Goal: Task Accomplishment & Management: Manage account settings

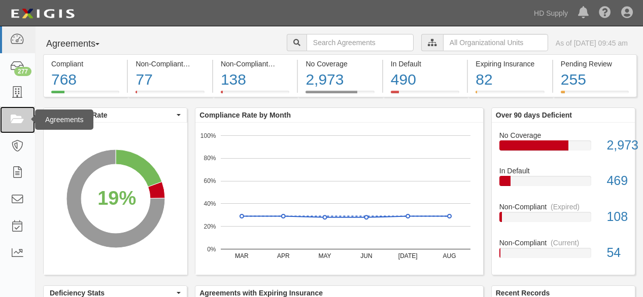
click at [15, 118] on icon at bounding box center [17, 120] width 14 height 12
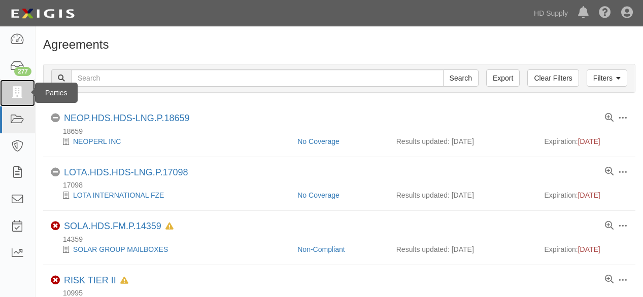
click at [19, 93] on icon at bounding box center [17, 93] width 14 height 12
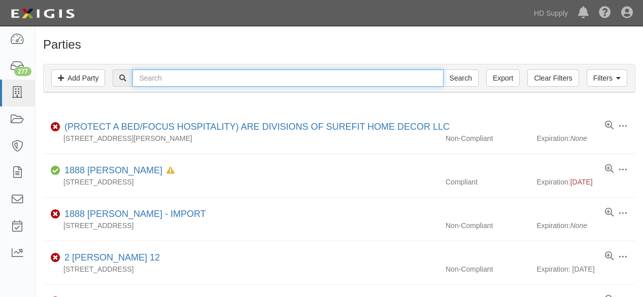
click at [191, 78] on input "text" at bounding box center [287, 77] width 310 height 17
type input "below zero"
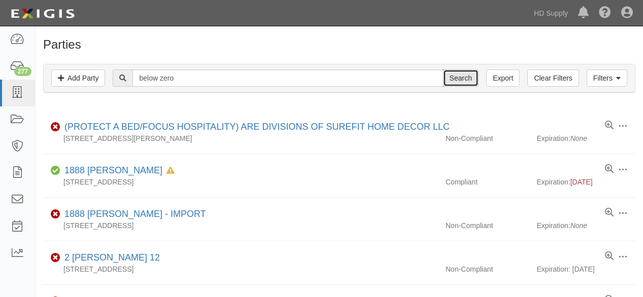
click at [464, 82] on input "Search" at bounding box center [461, 77] width 36 height 17
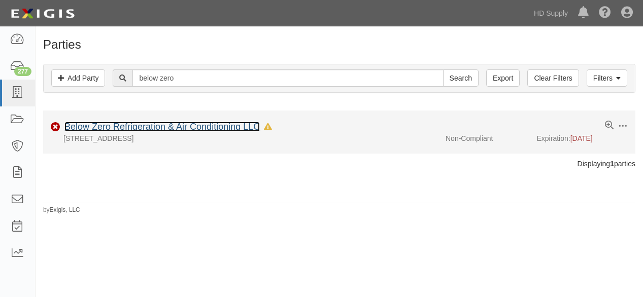
click at [166, 126] on link "Below Zero Refrigeration & Air Conditioning LLC" at bounding box center [161, 127] width 195 height 10
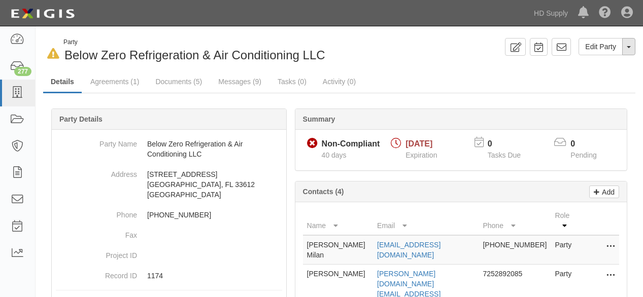
click at [628, 46] on button "Toggle Party Dropdown" at bounding box center [628, 46] width 13 height 17
click at [598, 78] on link "Archive Party" at bounding box center [594, 79] width 80 height 13
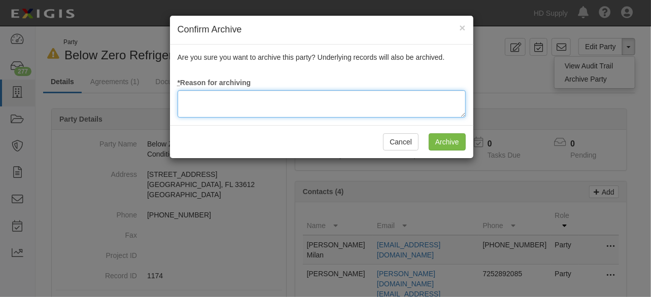
click at [258, 99] on textarea at bounding box center [322, 103] width 288 height 27
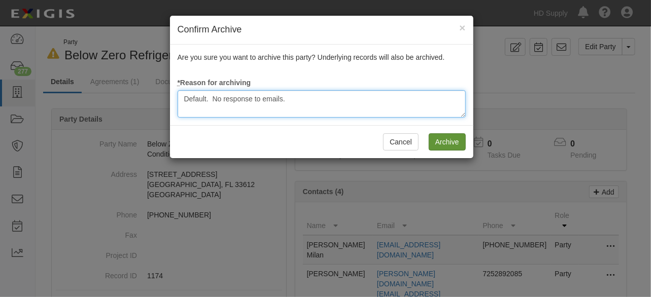
type textarea "Default. No response to emails."
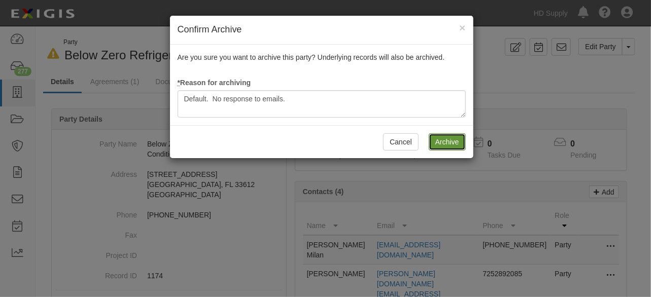
click at [445, 142] on input "Archive" at bounding box center [447, 141] width 37 height 17
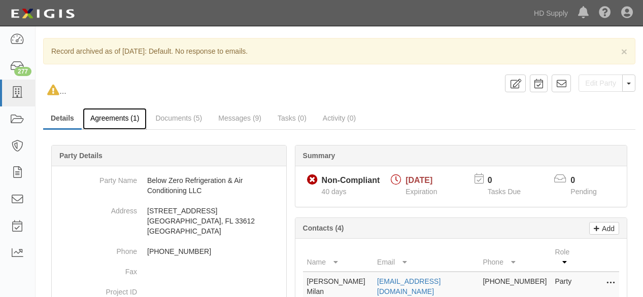
click at [128, 119] on link "Agreements (1)" at bounding box center [115, 119] width 64 height 22
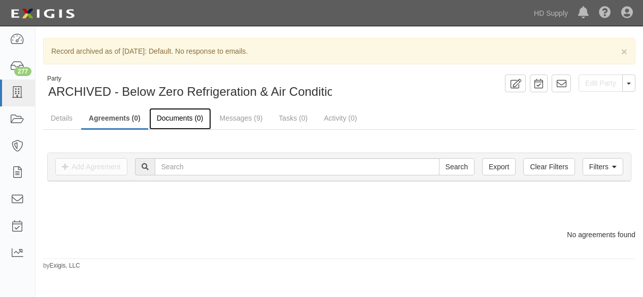
click at [170, 118] on link "Documents (0)" at bounding box center [180, 119] width 62 height 22
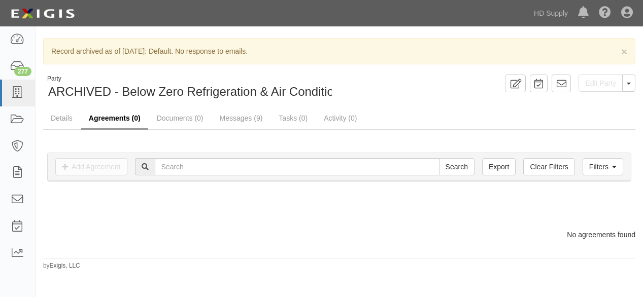
click at [115, 121] on link "Agreements (0)" at bounding box center [114, 119] width 67 height 22
